Goal: Transaction & Acquisition: Purchase product/service

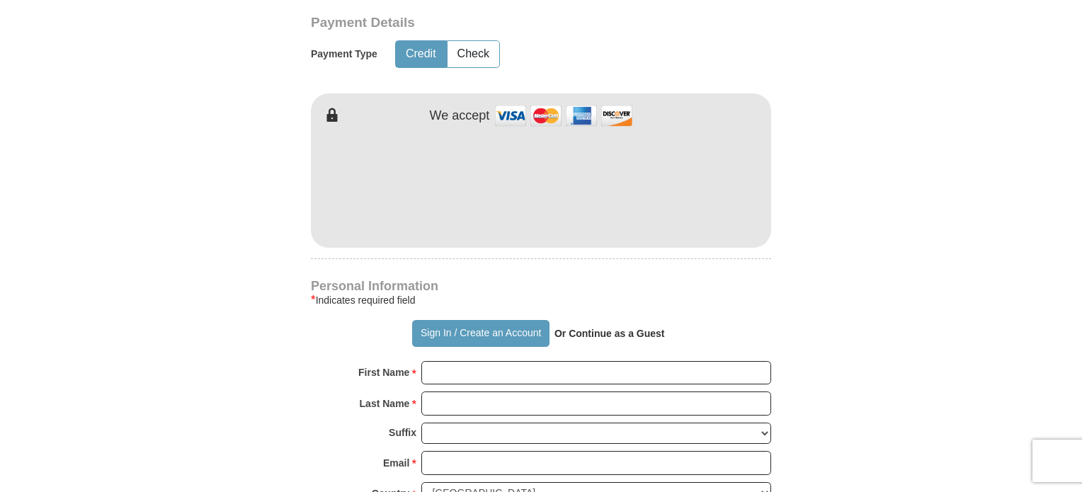
scroll to position [779, 0]
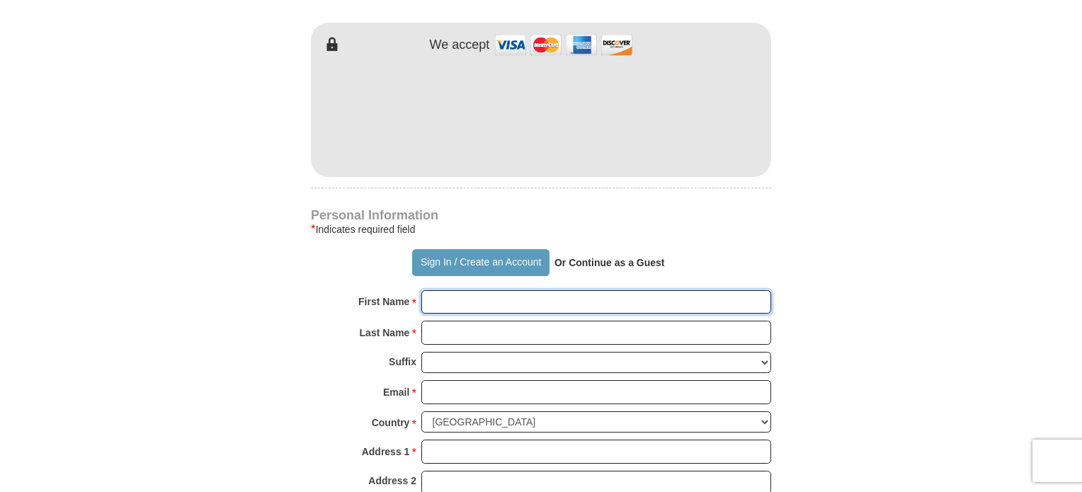
click at [463, 303] on input "First Name *" at bounding box center [596, 302] width 350 height 24
type input "[PERSON_NAME]"
click at [489, 334] on input "Last Name *" at bounding box center [596, 333] width 350 height 24
type input "[PERSON_NAME]"
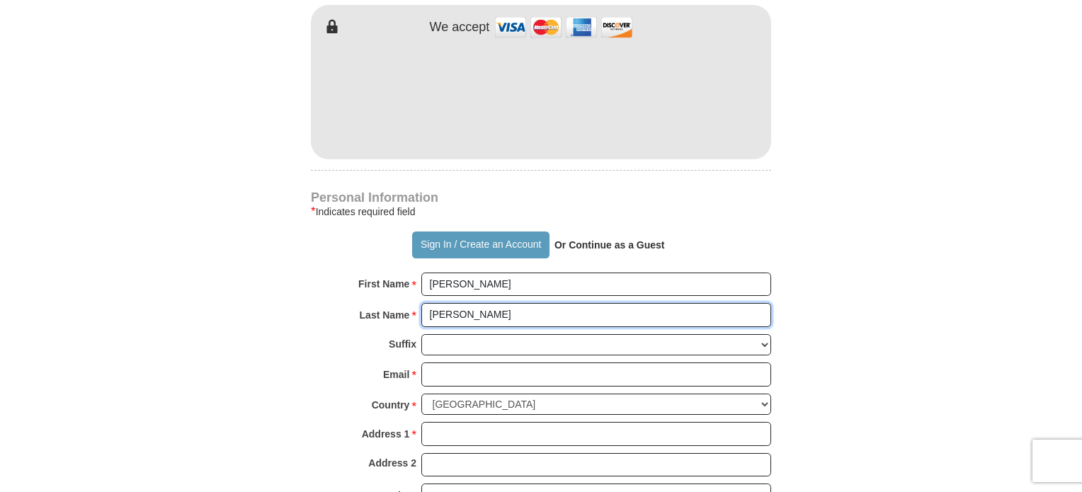
scroll to position [850, 0]
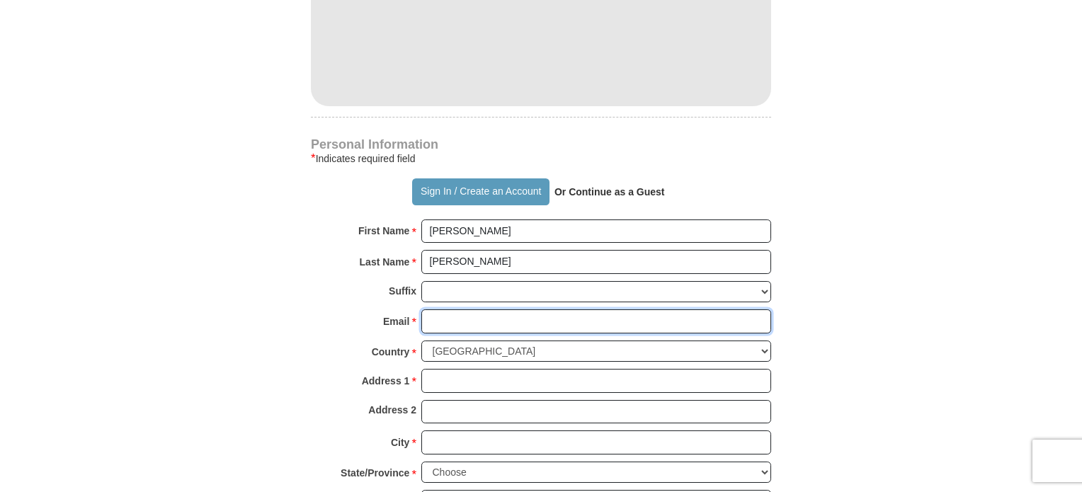
click at [447, 322] on input "Email *" at bounding box center [596, 321] width 350 height 24
type input "[PERSON_NAME][EMAIL_ADDRESS][PERSON_NAME][DOMAIN_NAME]"
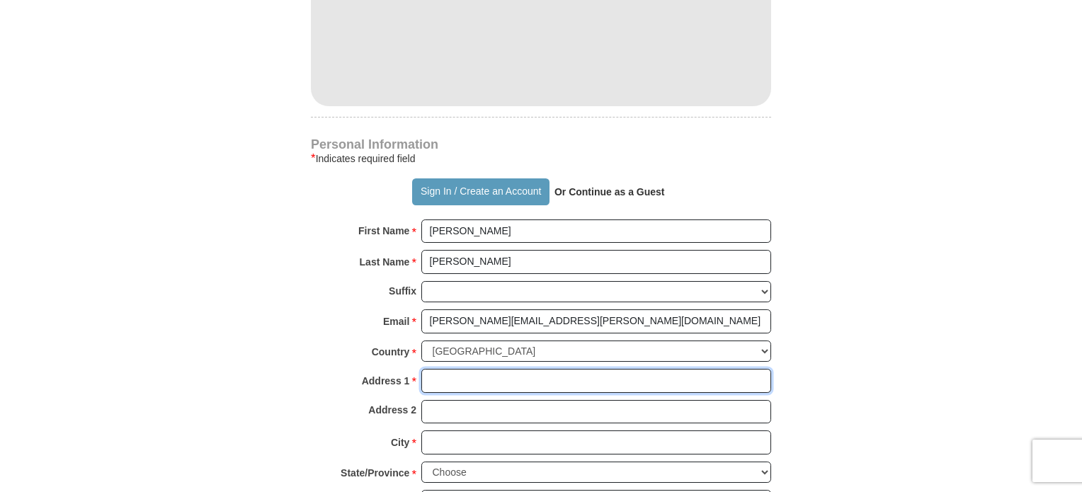
type input "[STREET_ADDRESS]"
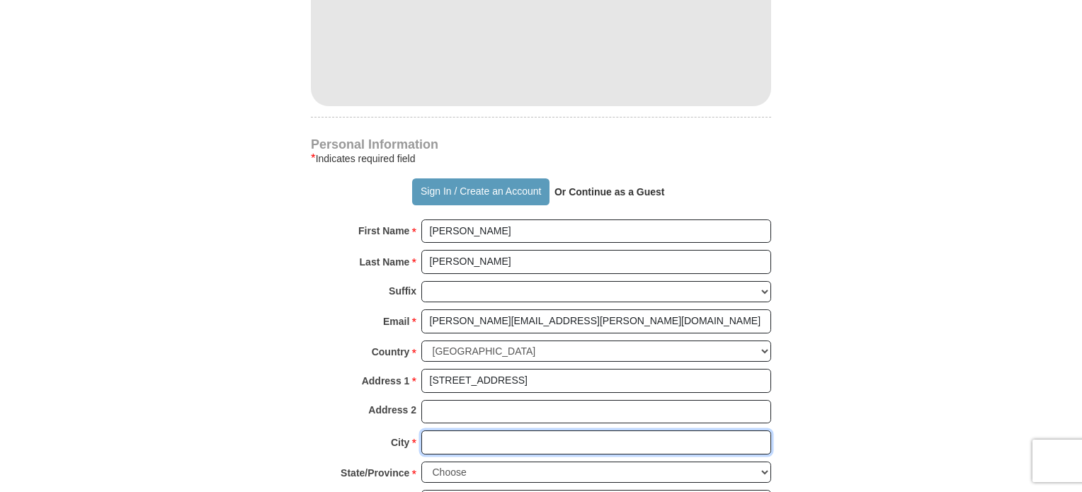
type input "WACO"
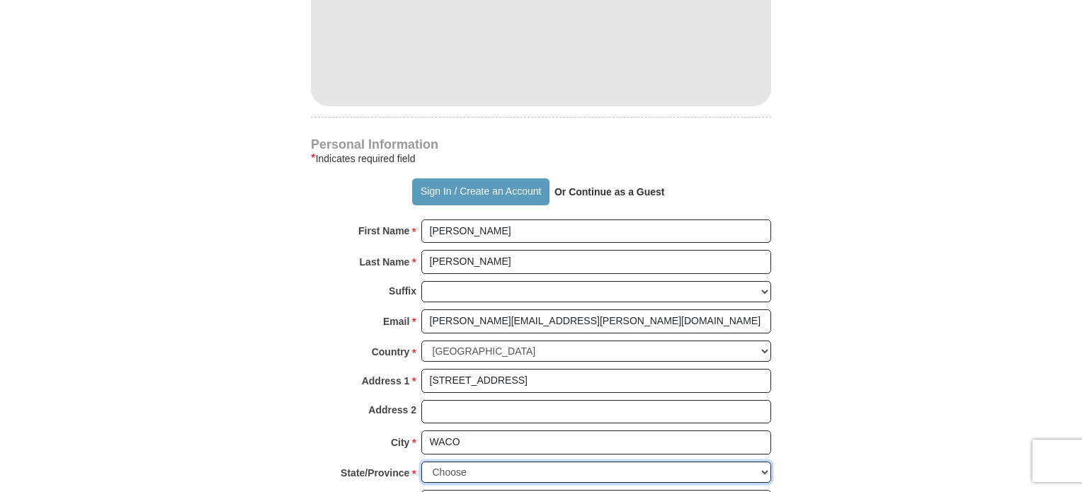
select select "[GEOGRAPHIC_DATA]"
type input "76706-3172"
type input "5183217824"
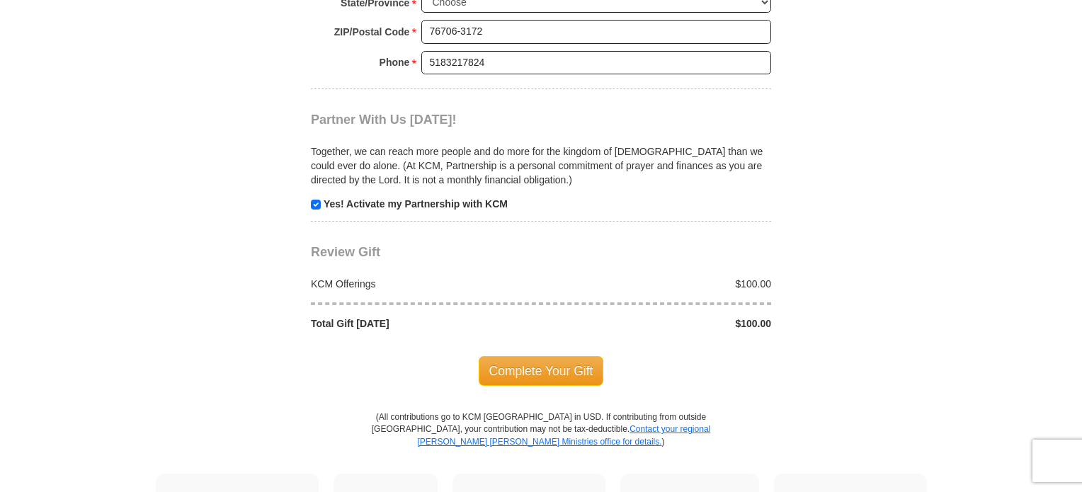
scroll to position [1345, 0]
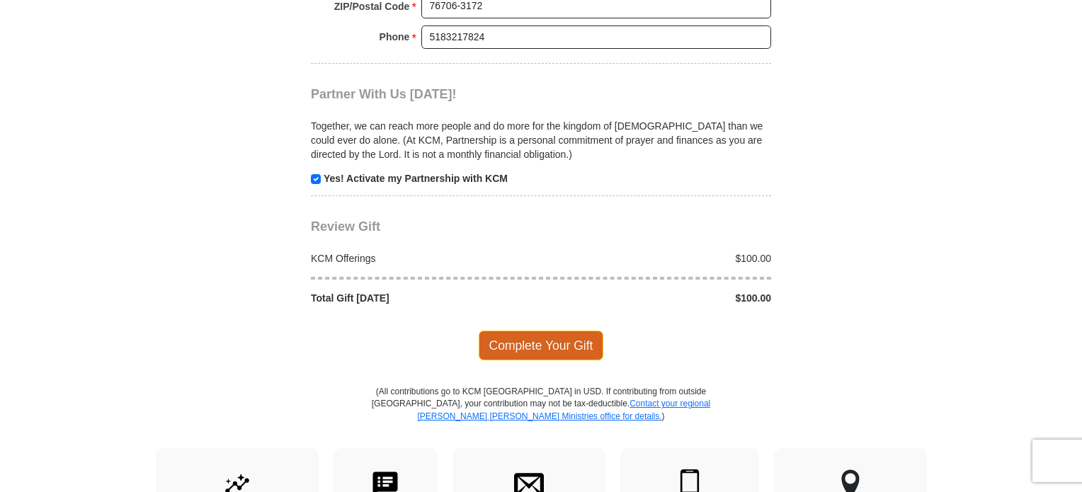
click at [576, 341] on span "Complete Your Gift" at bounding box center [541, 346] width 125 height 30
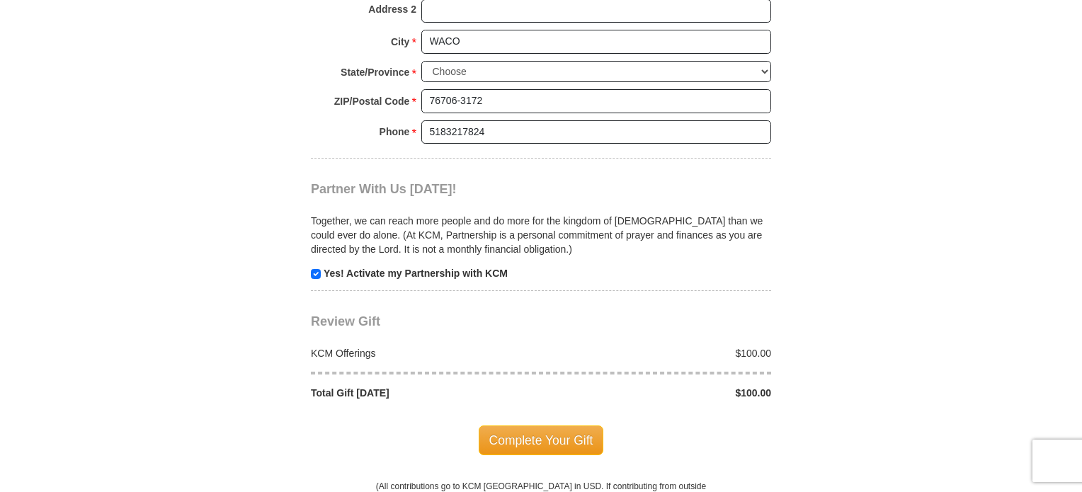
scroll to position [1416, 0]
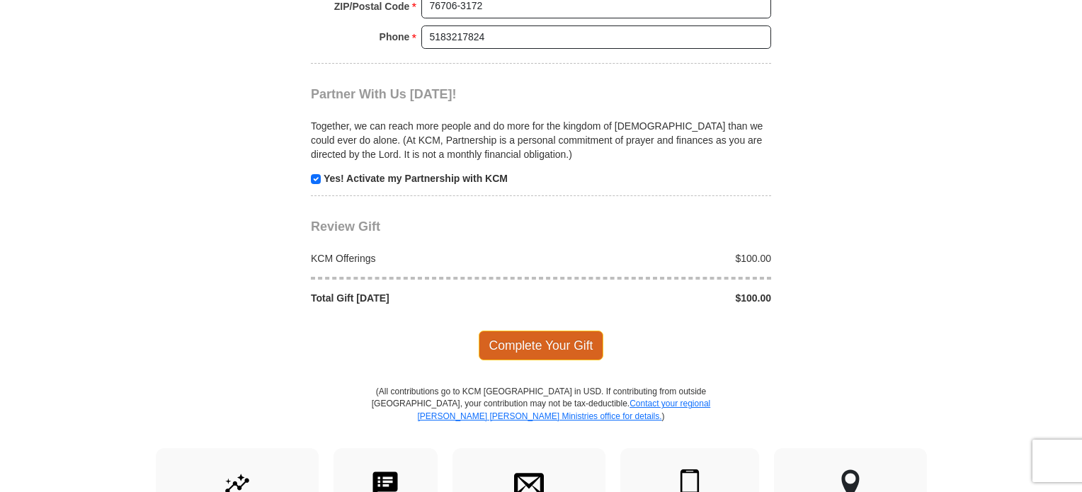
click at [519, 335] on span "Complete Your Gift" at bounding box center [541, 346] width 125 height 30
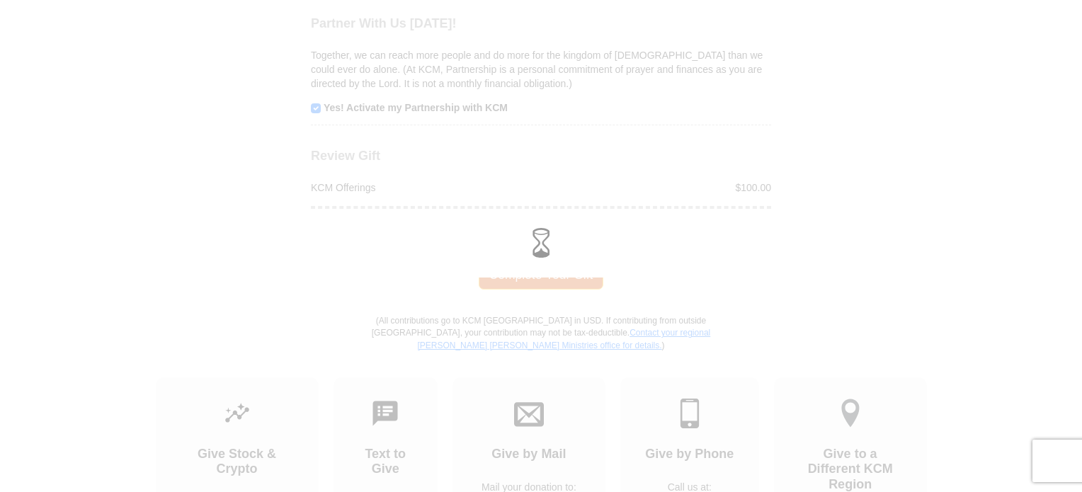
scroll to position [1345, 0]
